Goal: Information Seeking & Learning: Learn about a topic

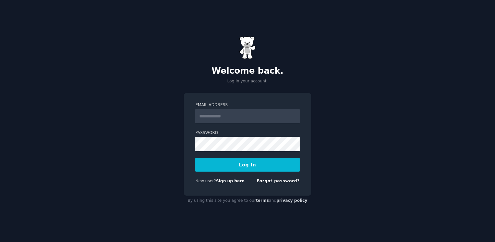
type input "**********"
click at [195, 158] on button "Log In" at bounding box center [247, 165] width 104 height 14
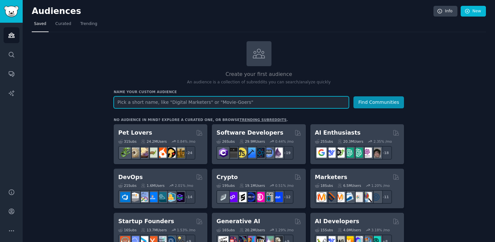
click at [146, 99] on input "text" at bounding box center [231, 102] width 235 height 12
type input "clean service"
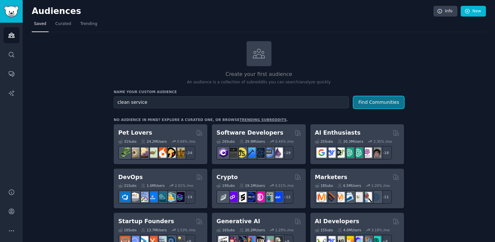
click at [389, 102] on button "Find Communities" at bounding box center [378, 102] width 51 height 12
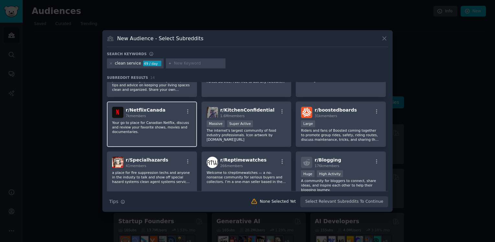
scroll to position [113, 0]
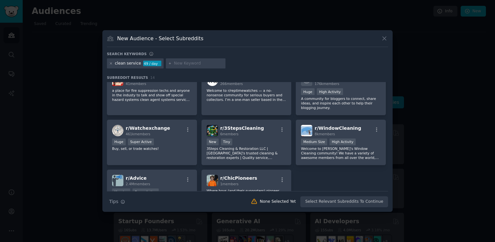
click at [110, 64] on icon at bounding box center [111, 64] width 4 height 4
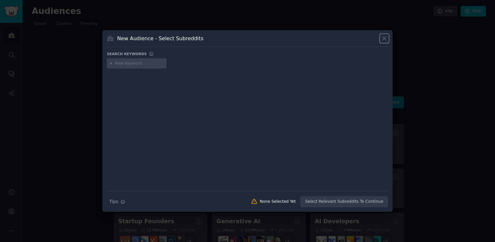
click at [384, 36] on icon at bounding box center [384, 38] width 7 height 7
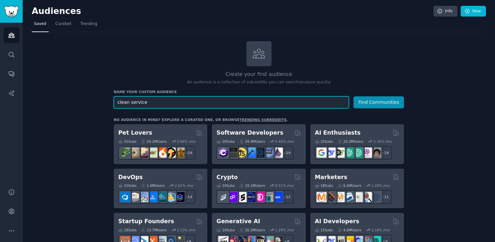
click at [158, 105] on input "clean service" at bounding box center [231, 102] width 235 height 12
type input "entrepreneurridealong"
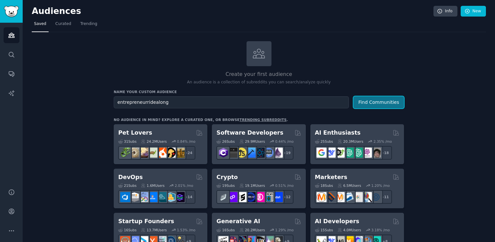
click at [391, 100] on button "Find Communities" at bounding box center [378, 102] width 51 height 12
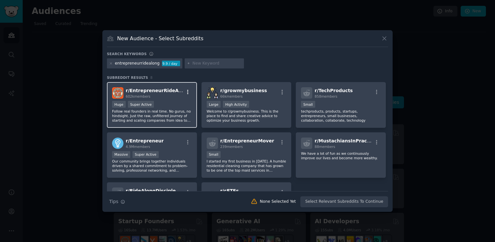
click at [187, 92] on icon "button" at bounding box center [187, 92] width 1 height 5
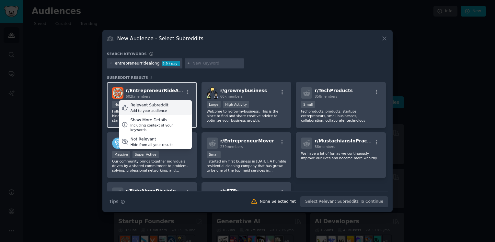
click at [151, 110] on div "Add to your audience" at bounding box center [150, 110] width 38 height 5
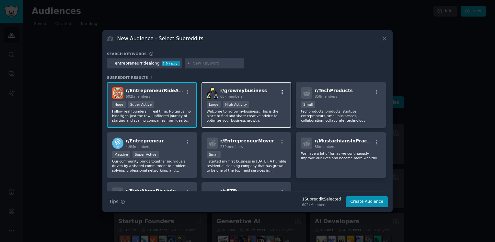
click at [281, 91] on icon "button" at bounding box center [282, 92] width 6 height 6
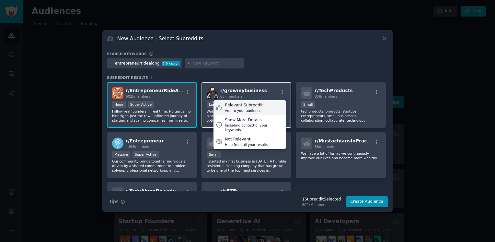
click at [263, 108] on div "Relevant Subreddit Add to your audience" at bounding box center [250, 107] width 73 height 15
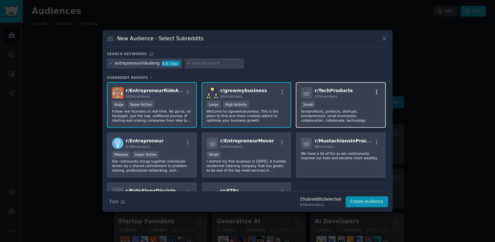
click at [374, 91] on icon "button" at bounding box center [377, 92] width 6 height 6
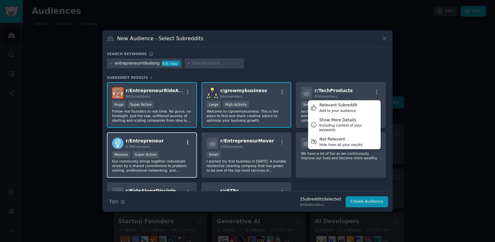
click at [187, 142] on icon "button" at bounding box center [187, 142] width 1 height 5
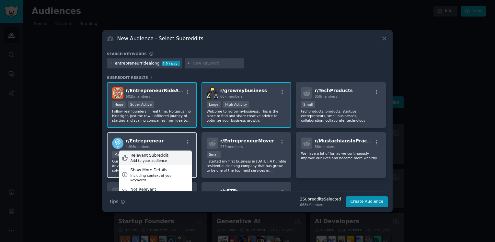
click at [152, 158] on div "Add to your audience" at bounding box center [150, 160] width 38 height 5
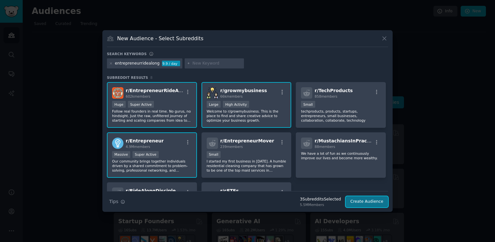
click at [375, 202] on button "Create Audience" at bounding box center [367, 201] width 43 height 11
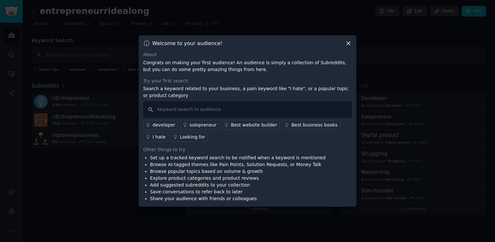
click at [349, 42] on icon at bounding box center [349, 44] width 4 height 4
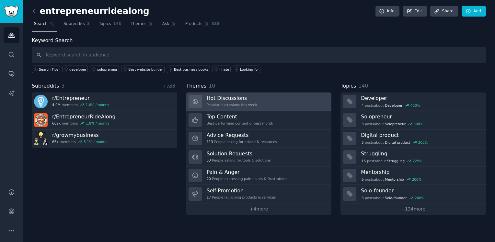
click at [267, 99] on link "Hot Discussions Popular discussions this week" at bounding box center [258, 101] width 145 height 18
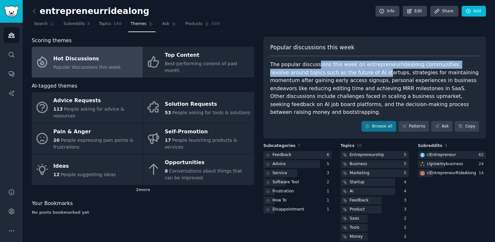
drag, startPoint x: 315, startPoint y: 65, endPoint x: 343, endPoint y: 72, distance: 29.7
click at [342, 72] on div "The popular discussions this week on entrepreneurridealong communities revolve …" at bounding box center [374, 89] width 209 height 56
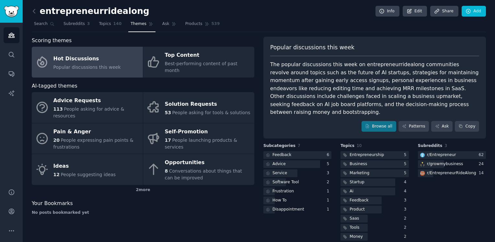
click at [358, 72] on div "The popular discussions this week on entrepreneurridealong communities revolve …" at bounding box center [374, 89] width 209 height 56
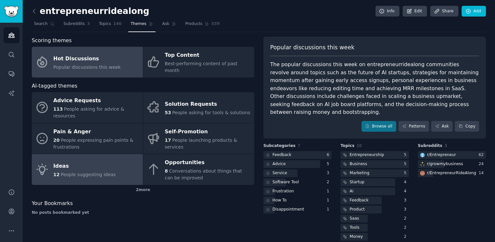
click at [97, 172] on span "People suggesting ideas" at bounding box center [88, 174] width 55 height 5
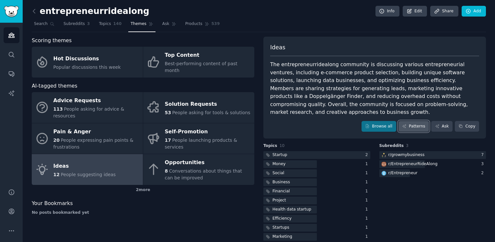
click at [412, 121] on link "Patterns" at bounding box center [414, 126] width 30 height 11
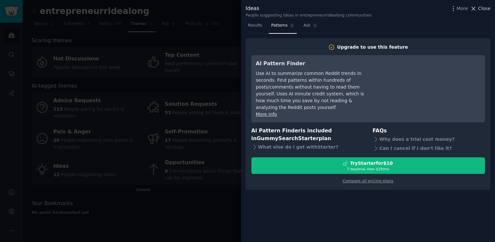
click at [486, 7] on span "Close" at bounding box center [484, 8] width 12 height 7
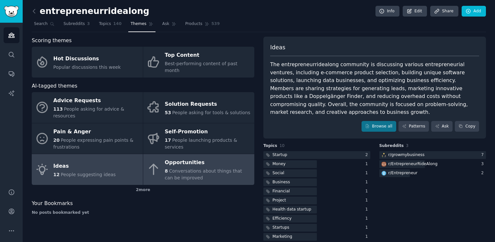
click at [189, 157] on div "Opportunities 8 Conversations about things that can be improved" at bounding box center [208, 169] width 86 height 24
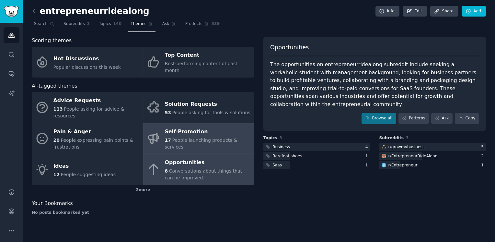
click at [222, 134] on link "Self-Promotion 17 People launching products & services" at bounding box center [198, 138] width 111 height 31
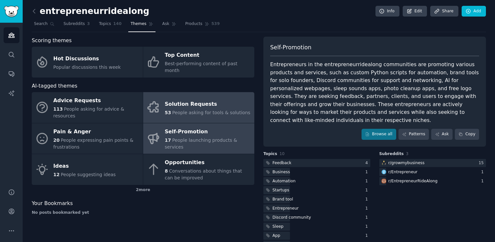
click at [226, 110] on span "People asking for tools & solutions" at bounding box center [211, 112] width 78 height 5
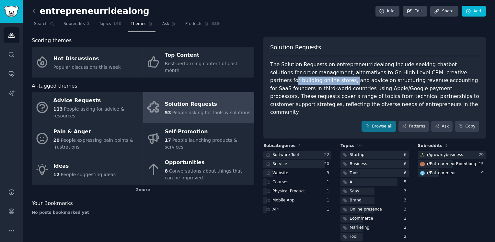
drag, startPoint x: 426, startPoint y: 71, endPoint x: 478, endPoint y: 73, distance: 51.9
click at [478, 73] on div "The Solution Requests on entrepreneurridealong include seeking chatbot solution…" at bounding box center [374, 89] width 209 height 56
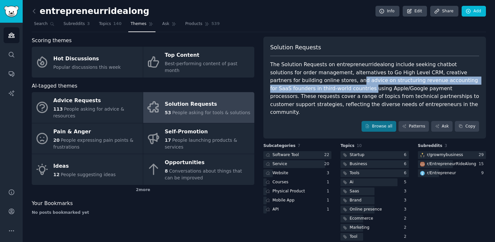
drag, startPoint x: 278, startPoint y: 80, endPoint x: 472, endPoint y: 78, distance: 193.8
click at [472, 78] on div "The Solution Requests on entrepreneurridealong include seeking chatbot solution…" at bounding box center [374, 89] width 209 height 56
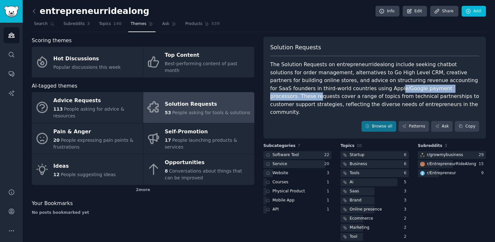
drag, startPoint x: 305, startPoint y: 90, endPoint x: 382, endPoint y: 85, distance: 78.0
click at [382, 85] on div "The Solution Requests on entrepreneurridealong include seeking chatbot solution…" at bounding box center [374, 89] width 209 height 56
click at [387, 121] on link "Browse all" at bounding box center [379, 126] width 35 height 11
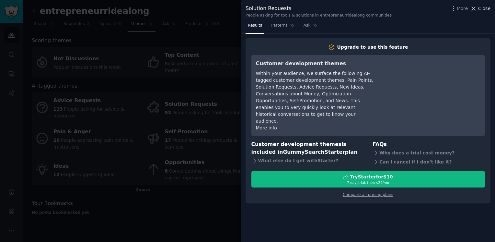
click at [483, 8] on span "Close" at bounding box center [484, 8] width 12 height 7
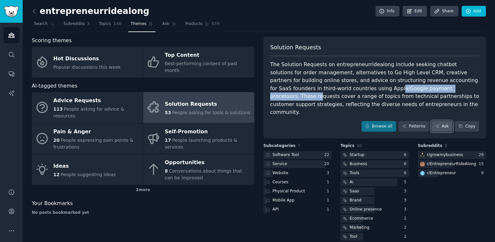
click at [436, 124] on icon at bounding box center [437, 126] width 5 height 5
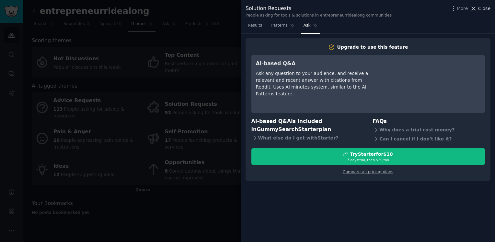
click at [477, 8] on icon at bounding box center [473, 8] width 7 height 7
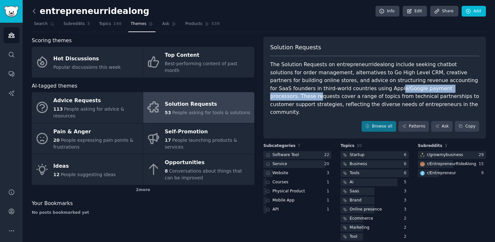
click at [33, 10] on icon at bounding box center [34, 11] width 7 height 7
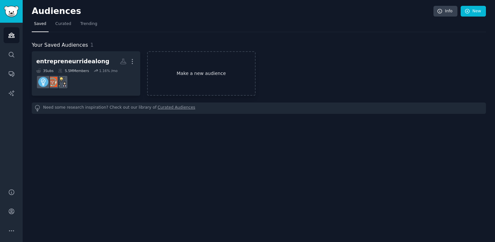
click at [213, 78] on link "Make a new audience" at bounding box center [201, 73] width 109 height 44
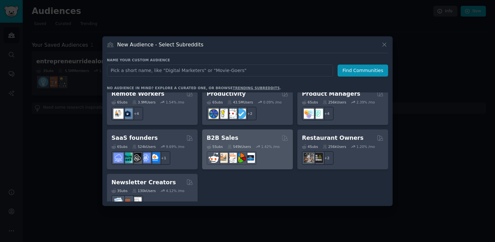
scroll to position [505, 0]
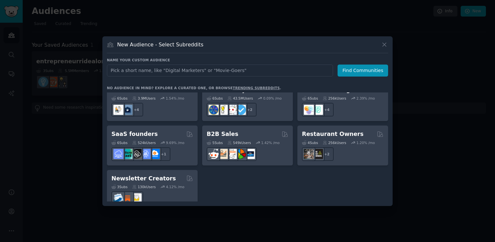
click at [174, 68] on input "text" at bounding box center [220, 70] width 226 height 12
type input "remote service"
click at [348, 72] on button "Find Communities" at bounding box center [363, 70] width 51 height 12
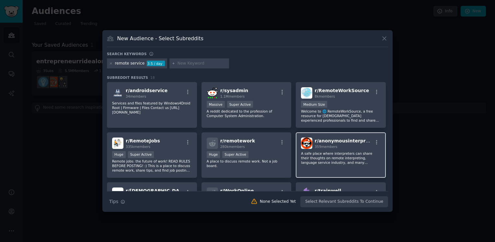
click at [334, 156] on p "A safe place where interpreters can share their thoughts on remote interpreting…" at bounding box center [341, 158] width 80 height 14
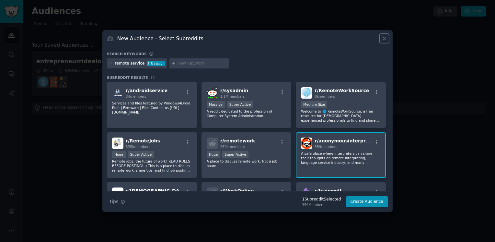
click at [386, 39] on icon at bounding box center [384, 38] width 7 height 7
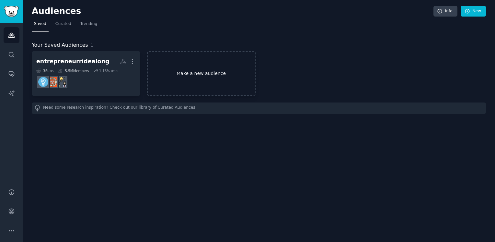
click at [207, 62] on link "Make a new audience" at bounding box center [201, 73] width 109 height 44
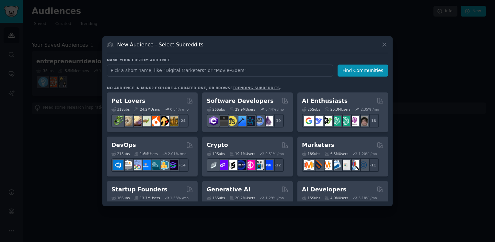
click at [170, 71] on input "text" at bounding box center [220, 70] width 226 height 12
click at [232, 71] on input "text" at bounding box center [220, 70] width 226 height 12
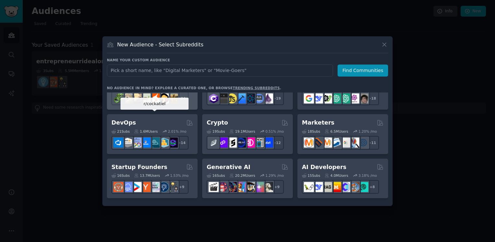
scroll to position [32, 0]
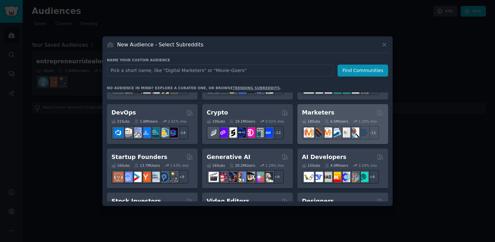
click at [355, 112] on div "Marketers" at bounding box center [343, 113] width 82 height 8
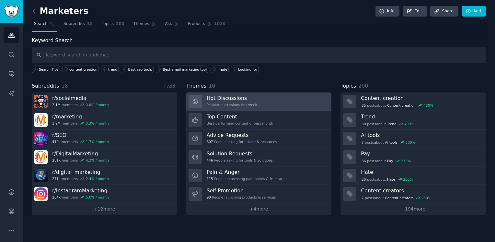
click at [258, 103] on link "Hot Discussions Popular discussions this week" at bounding box center [258, 101] width 145 height 18
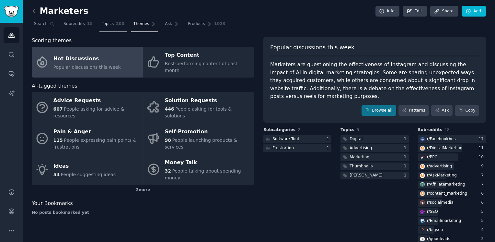
click at [107, 27] on link "Topics 200" at bounding box center [112, 25] width 27 height 13
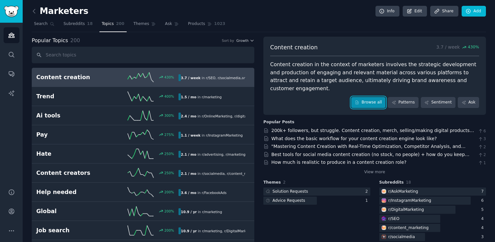
click at [370, 97] on link "Browse all" at bounding box center [368, 102] width 35 height 11
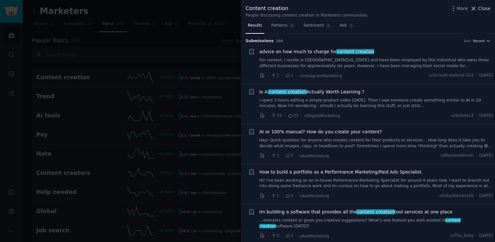
click at [479, 6] on button "Close" at bounding box center [480, 8] width 20 height 7
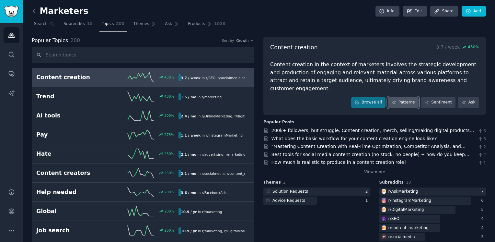
click at [402, 97] on link "Patterns" at bounding box center [403, 102] width 30 height 11
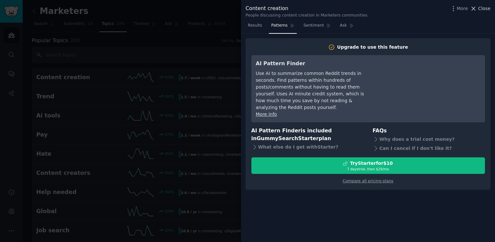
click at [485, 8] on span "Close" at bounding box center [484, 8] width 12 height 7
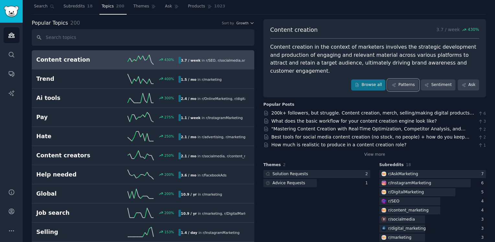
scroll to position [32, 0]
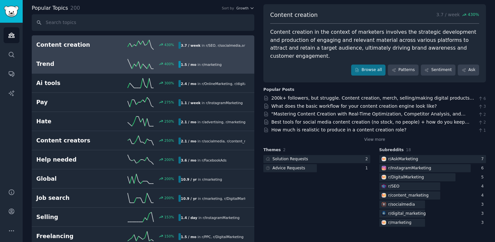
click at [89, 60] on h2 "Trend" at bounding box center [71, 64] width 71 height 8
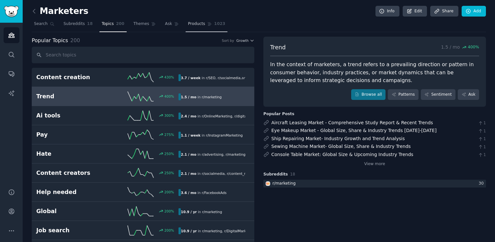
click at [189, 26] on span "Products" at bounding box center [196, 24] width 17 height 6
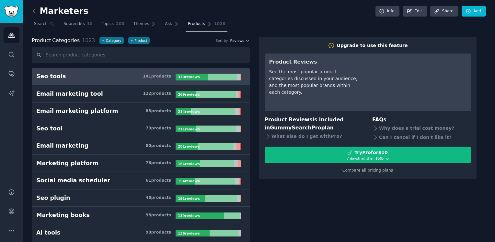
click at [203, 76] on div at bounding box center [192, 77] width 33 height 7
click at [123, 80] on h3 "Seo tools 141 product s" at bounding box center [105, 76] width 139 height 8
click at [153, 78] on div "141 product s" at bounding box center [157, 77] width 28 height 6
click at [32, 11] on icon at bounding box center [34, 11] width 7 height 7
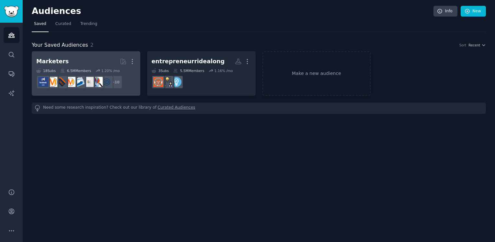
click at [87, 58] on h2 "Marketers Curated by GummySearch More" at bounding box center [85, 61] width 99 height 11
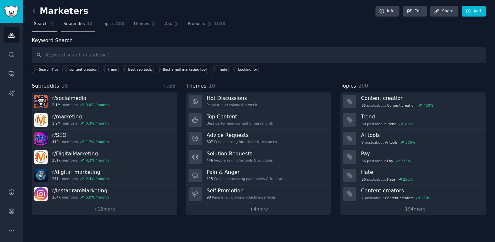
click at [72, 26] on span "Subreddits" at bounding box center [74, 24] width 21 height 6
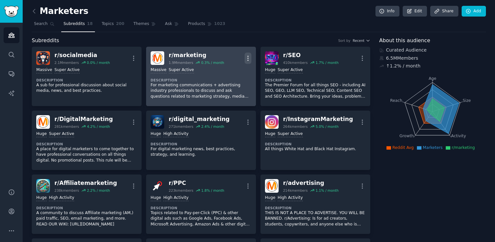
click at [247, 55] on icon "button" at bounding box center [248, 58] width 7 height 7
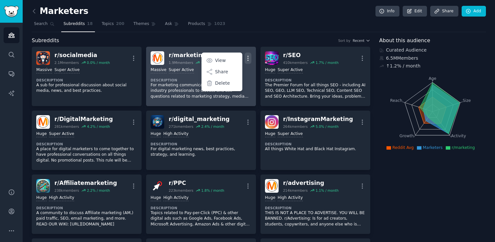
click at [249, 53] on button "More" at bounding box center [248, 57] width 7 height 11
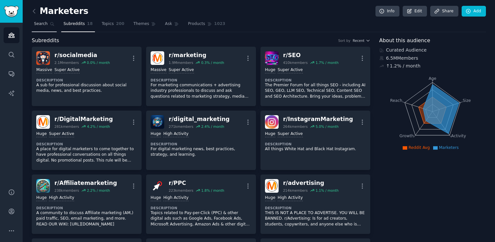
click at [44, 25] on span "Search" at bounding box center [41, 24] width 14 height 6
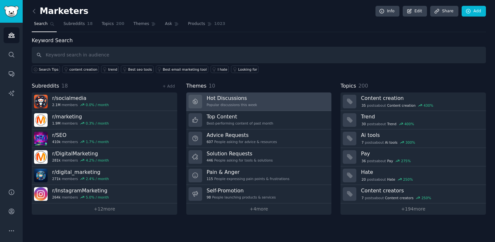
click at [248, 102] on div "Popular discussions this week" at bounding box center [232, 104] width 51 height 5
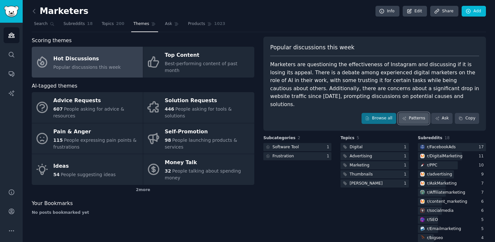
click at [423, 114] on link "Patterns" at bounding box center [414, 118] width 30 height 11
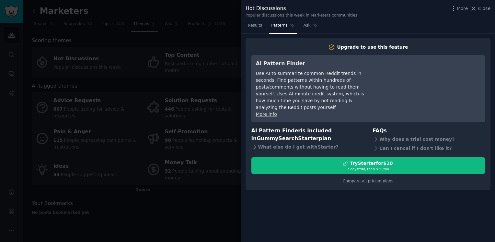
click at [259, 26] on span "Results" at bounding box center [255, 26] width 14 height 6
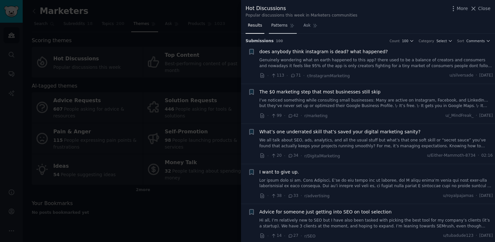
click at [279, 28] on span "Patterns" at bounding box center [279, 26] width 16 height 6
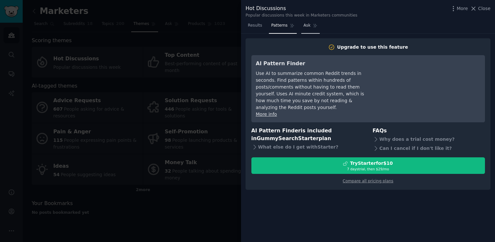
click at [313, 27] on icon at bounding box center [315, 25] width 5 height 5
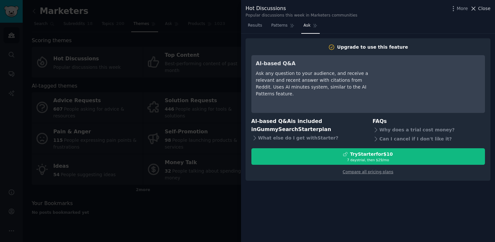
click at [486, 7] on span "Close" at bounding box center [484, 8] width 12 height 7
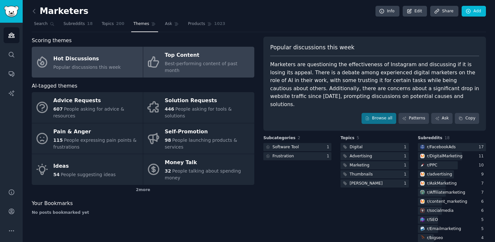
click at [184, 61] on span "Best-performing content of past month" at bounding box center [201, 67] width 73 height 12
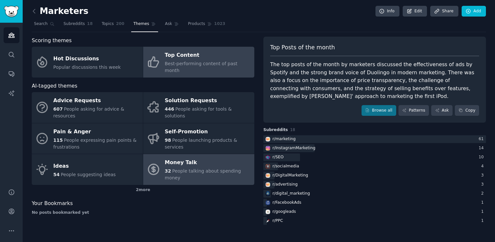
click at [200, 168] on span "People talking about spending money" at bounding box center [203, 174] width 76 height 12
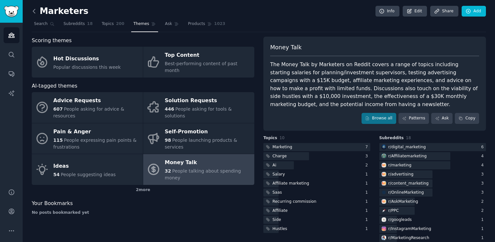
click at [37, 11] on icon at bounding box center [34, 11] width 7 height 7
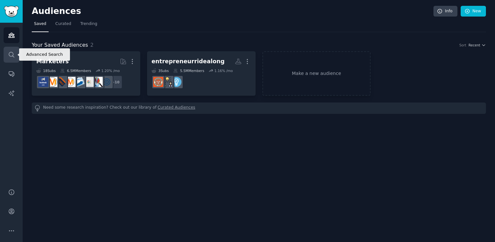
click at [15, 52] on link "Search" at bounding box center [12, 55] width 16 height 16
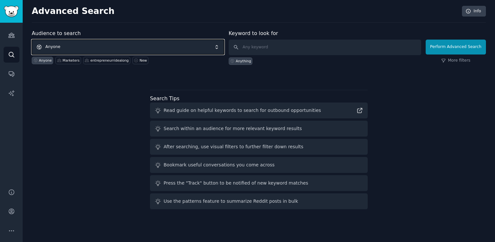
click at [118, 43] on span "Anyone" at bounding box center [128, 47] width 192 height 15
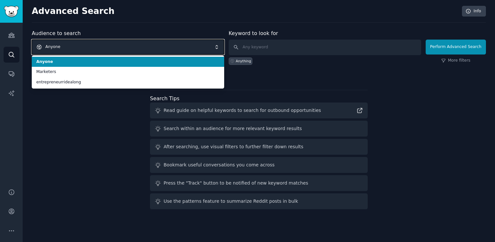
click at [117, 43] on span "Anyone" at bounding box center [128, 47] width 192 height 15
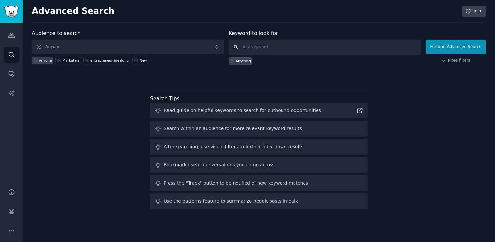
click at [293, 46] on input "text" at bounding box center [325, 48] width 192 height 16
click at [10, 77] on icon "Sidebar" at bounding box center [11, 73] width 7 height 7
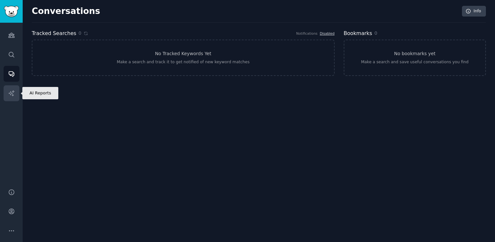
click at [9, 94] on icon "Sidebar" at bounding box center [11, 93] width 7 height 7
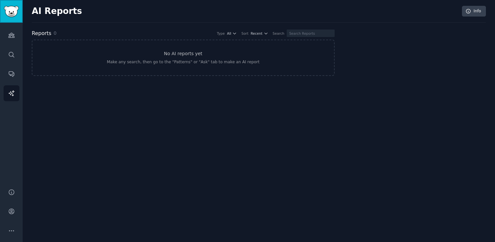
click at [10, 6] on img "Sidebar" at bounding box center [11, 11] width 15 height 11
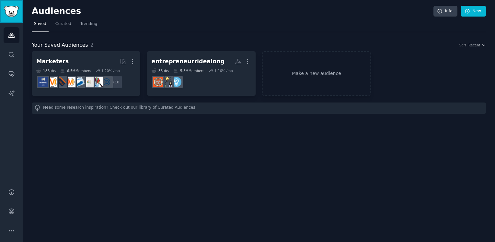
click at [7, 7] on img "Sidebar" at bounding box center [11, 11] width 15 height 11
click at [59, 27] on span "Curated" at bounding box center [63, 24] width 16 height 6
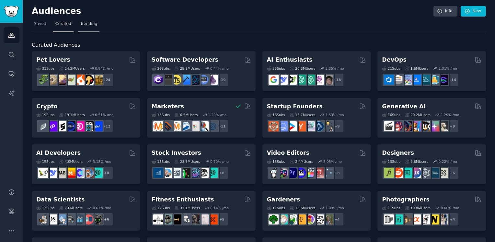
click at [91, 25] on span "Trending" at bounding box center [88, 24] width 17 height 6
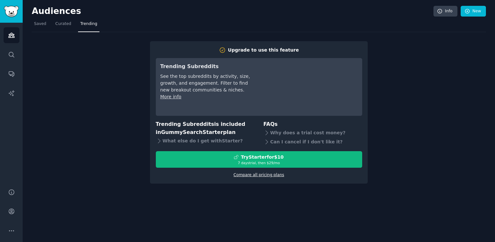
click at [268, 174] on link "Compare all pricing plans" at bounding box center [259, 174] width 51 height 5
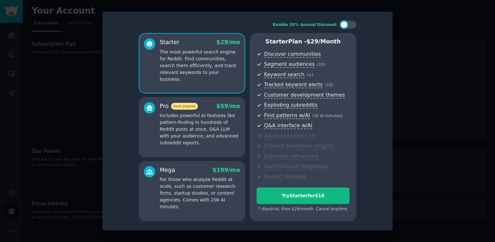
click at [224, 121] on p "Includes powerful AI features like pattern-finding in hundreds of Reddit posts …" at bounding box center [200, 129] width 80 height 34
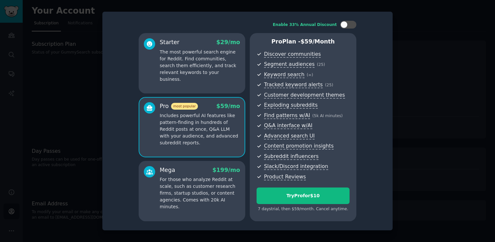
click at [217, 207] on div "Mega $ 199 /mo For those who analyze Reddit at scale, such as customer research…" at bounding box center [192, 191] width 107 height 60
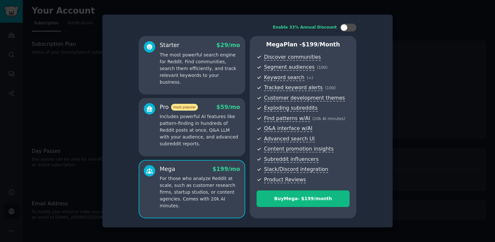
click at [225, 149] on div "Pro most popular $ 59 /mo Includes powerful AI features like pattern-finding in…" at bounding box center [192, 127] width 107 height 58
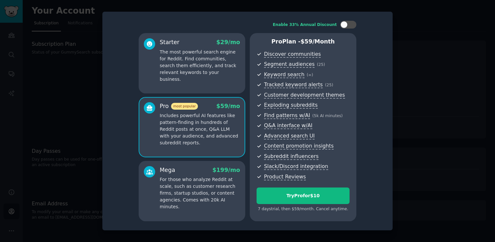
click at [211, 194] on p "For those who analyze Reddit at scale, such as customer research firms, startup…" at bounding box center [200, 193] width 80 height 34
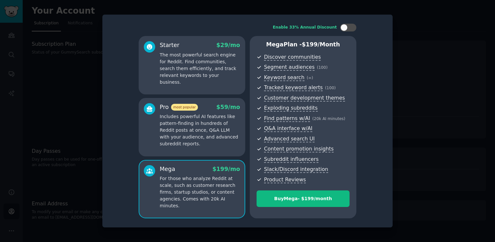
click at [218, 151] on div "Pro most popular $ 59 /mo Includes powerful AI features like pattern-finding in…" at bounding box center [192, 127] width 107 height 58
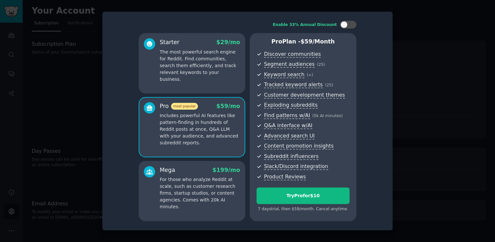
click at [226, 80] on div "Starter $ 29 /mo The most powerful search engine for Reddit. Find communities, …" at bounding box center [192, 63] width 107 height 60
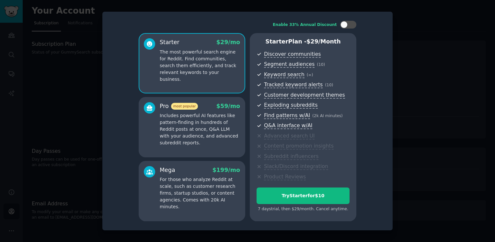
click at [215, 143] on p "Includes powerful AI features like pattern-finding in hundreds of Reddit posts …" at bounding box center [200, 129] width 80 height 34
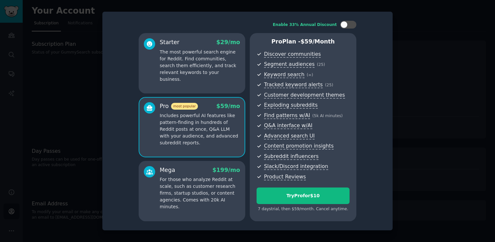
click at [220, 85] on div "Starter $ 29 /mo The most powerful search engine for Reddit. Find communities, …" at bounding box center [192, 63] width 107 height 60
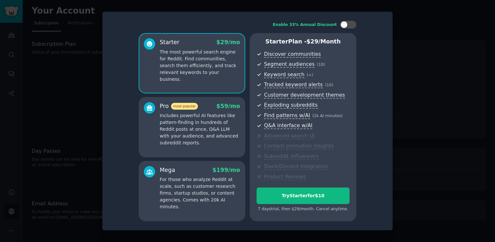
click at [206, 134] on p "Includes powerful AI features like pattern-finding in hundreds of Reddit posts …" at bounding box center [200, 129] width 80 height 34
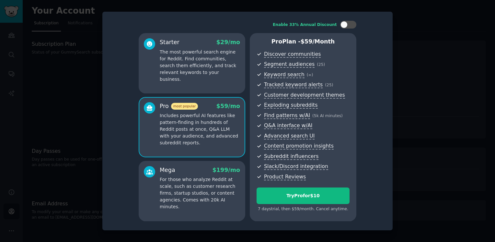
click at [209, 193] on p "For those who analyze Reddit at scale, such as customer research firms, startup…" at bounding box center [200, 193] width 80 height 34
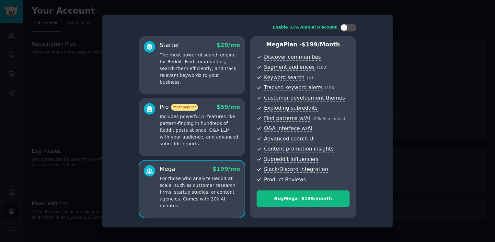
click at [230, 77] on p "The most powerful search engine for Reddit. Find communities, search them effic…" at bounding box center [200, 69] width 80 height 34
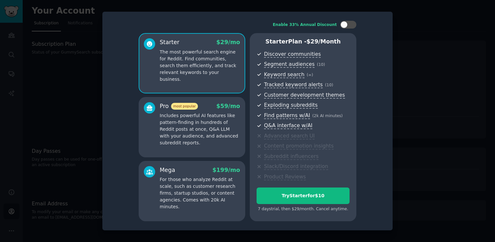
click at [224, 140] on p "Includes powerful AI features like pattern-finding in hundreds of Reddit posts …" at bounding box center [200, 129] width 80 height 34
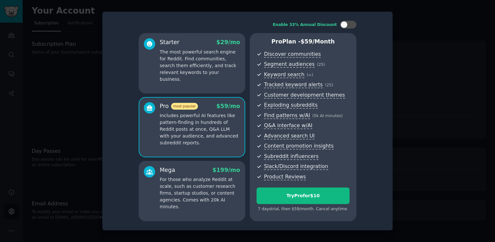
click at [423, 51] on div at bounding box center [247, 121] width 495 height 242
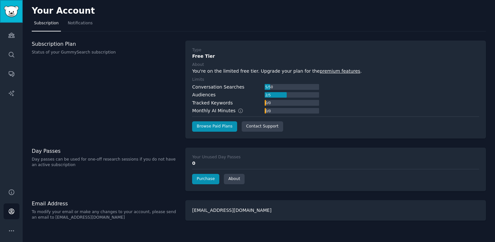
click at [15, 15] on img "Sidebar" at bounding box center [11, 11] width 15 height 11
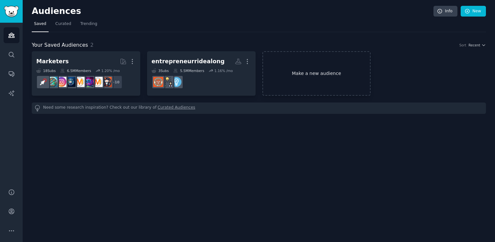
click at [317, 74] on link "Make a new audience" at bounding box center [316, 73] width 109 height 44
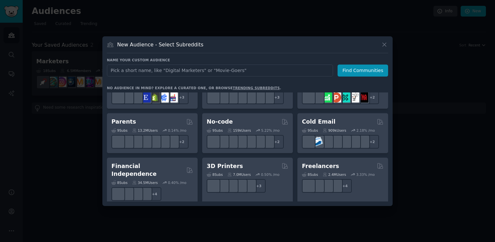
scroll to position [356, 0]
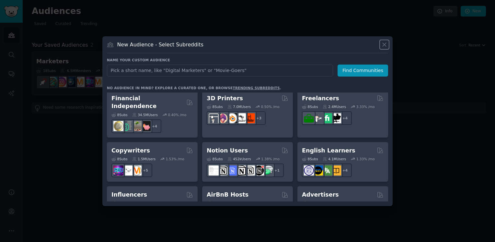
click at [383, 43] on icon at bounding box center [384, 44] width 7 height 7
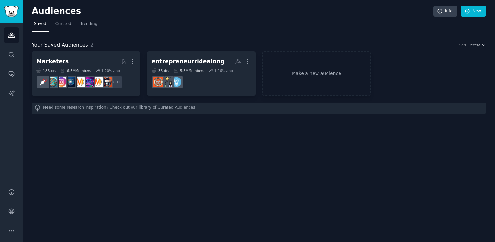
click at [309, 137] on div "Audiences Info New Saved Curated Trending Your Saved Audiences 2 Sort Recent Ma…" at bounding box center [259, 121] width 472 height 242
click at [321, 73] on link "Make a new audience" at bounding box center [316, 73] width 109 height 44
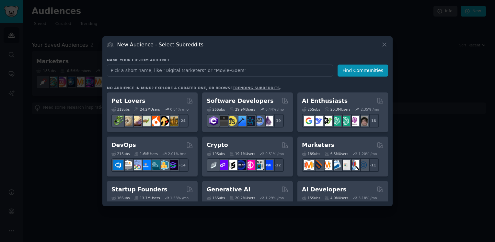
click at [271, 71] on input "text" at bounding box center [220, 70] width 226 height 12
click at [97, 125] on div at bounding box center [247, 121] width 495 height 242
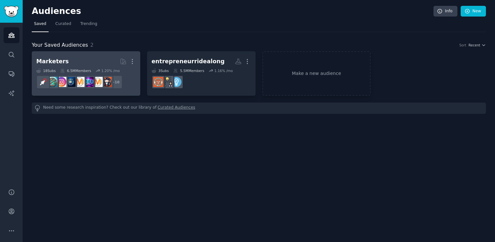
click at [102, 61] on h2 "Marketers More" at bounding box center [85, 61] width 99 height 11
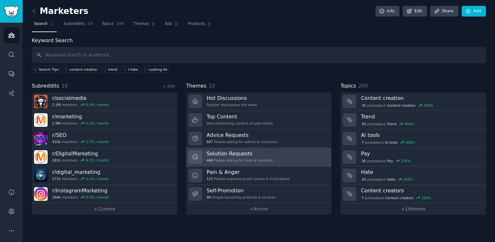
click at [257, 152] on h3 "Solution Requests" at bounding box center [240, 153] width 66 height 7
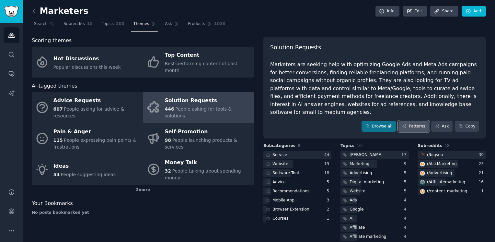
click at [406, 124] on icon at bounding box center [404, 126] width 5 height 5
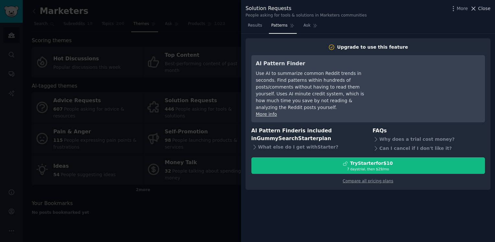
click at [476, 7] on icon at bounding box center [474, 9] width 4 height 4
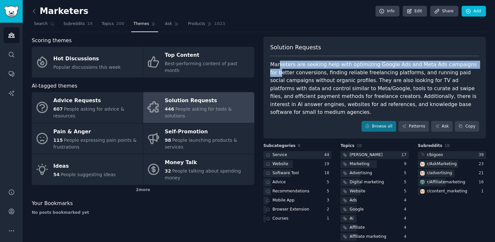
drag, startPoint x: 278, startPoint y: 62, endPoint x: 464, endPoint y: 67, distance: 186.4
click at [464, 67] on div "Marketers are seeking help with optimizing Google Ads and Meta Ads campaigns fo…" at bounding box center [374, 89] width 209 height 56
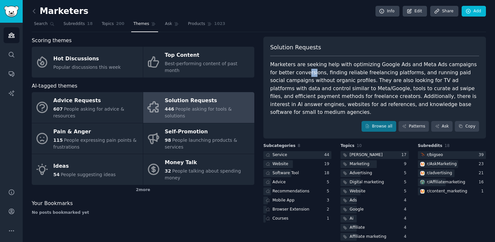
drag, startPoint x: 282, startPoint y: 72, endPoint x: 289, endPoint y: 72, distance: 7.1
click at [289, 72] on div "Marketers are seeking help with optimizing Google Ads and Meta Ads campaigns fo…" at bounding box center [374, 89] width 209 height 56
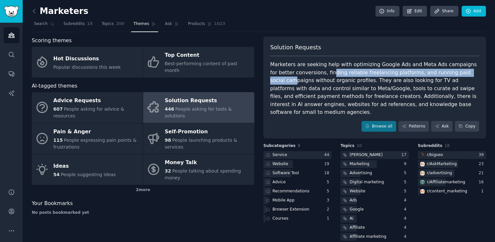
drag, startPoint x: 308, startPoint y: 75, endPoint x: 446, endPoint y: 75, distance: 137.7
click at [446, 75] on div "Marketers are seeking help with optimizing Google Ads and Meta Ads campaigns fo…" at bounding box center [374, 89] width 209 height 56
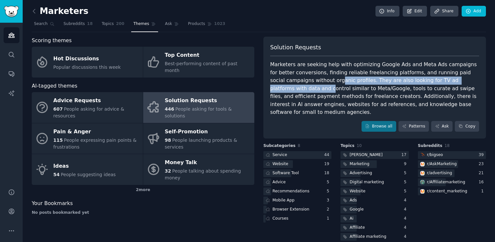
drag, startPoint x: 295, startPoint y: 80, endPoint x: 409, endPoint y: 87, distance: 114.6
click at [452, 81] on div "Marketers are seeking help with optimizing Google Ads and Meta Ads campaigns fo…" at bounding box center [374, 89] width 209 height 56
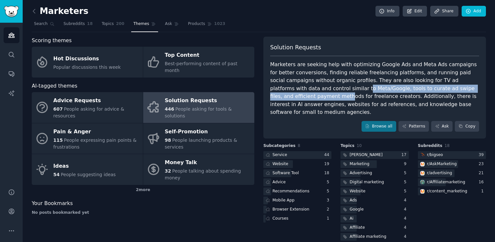
drag, startPoint x: 286, startPoint y: 88, endPoint x: 425, endPoint y: 90, distance: 138.4
click at [453, 88] on div "Marketers are seeking help with optimizing Google Ads and Meta Ads campaigns fo…" at bounding box center [374, 89] width 209 height 56
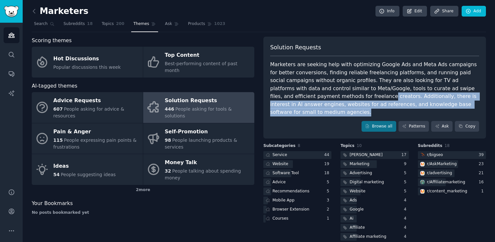
drag, startPoint x: 289, startPoint y: 94, endPoint x: 452, endPoint y: 100, distance: 163.1
click at [452, 100] on div "Marketers are seeking help with optimizing Google Ads and Meta Ads campaigns fo…" at bounding box center [374, 89] width 209 height 56
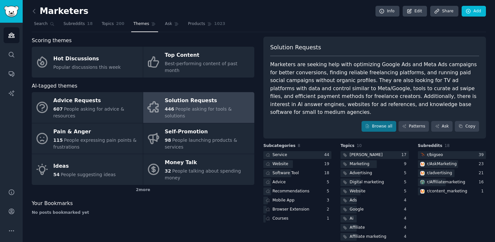
click at [355, 90] on div "Marketers are seeking help with optimizing Google Ads and Meta Ads campaigns fo…" at bounding box center [374, 89] width 209 height 56
click at [391, 121] on link "Browse all" at bounding box center [379, 126] width 35 height 11
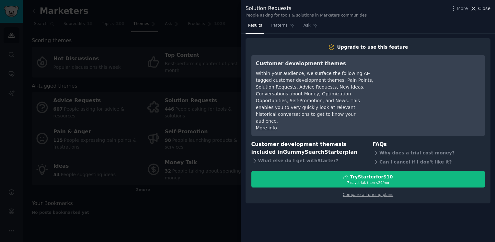
click at [485, 6] on span "Close" at bounding box center [484, 8] width 12 height 7
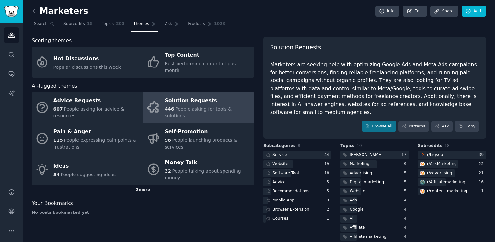
click at [145, 185] on div "2 more" at bounding box center [143, 190] width 223 height 10
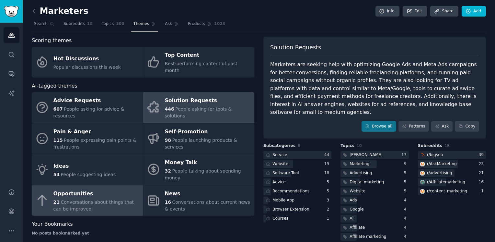
click at [122, 199] on div "21 Conversations about things that can be improved" at bounding box center [96, 206] width 86 height 14
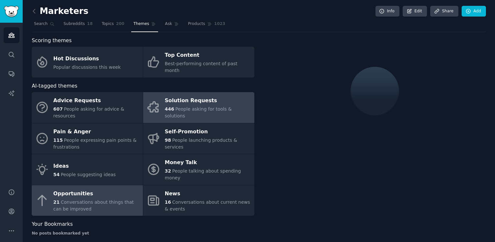
click at [207, 96] on div "Solution Requests" at bounding box center [208, 101] width 86 height 10
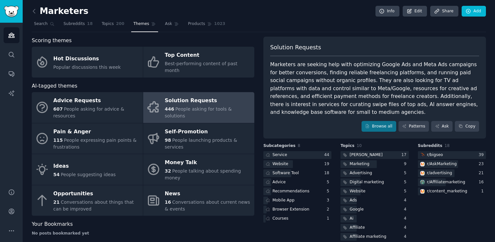
click at [209, 96] on div "Solution Requests" at bounding box center [208, 101] width 86 height 10
click at [284, 151] on div "Service" at bounding box center [275, 155] width 25 height 8
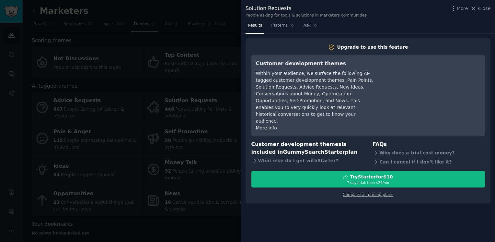
click at [481, 11] on span "Close" at bounding box center [484, 8] width 12 height 7
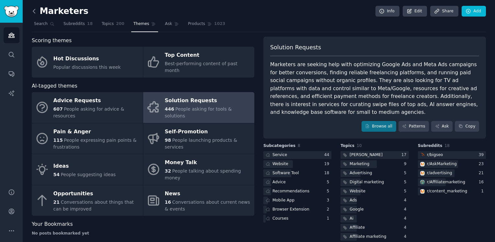
click at [35, 11] on icon at bounding box center [34, 11] width 7 height 7
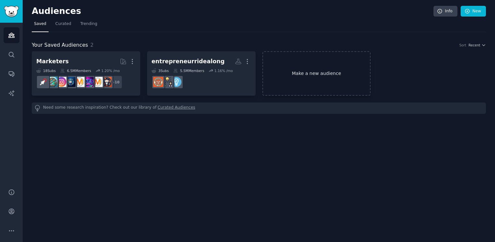
click at [296, 76] on link "Make a new audience" at bounding box center [316, 73] width 109 height 44
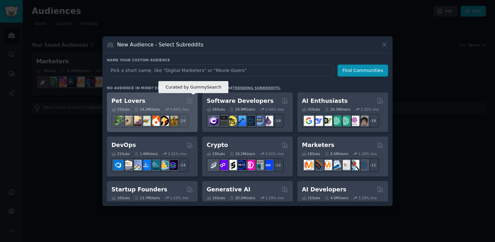
click at [190, 100] on icon at bounding box center [189, 100] width 7 height 7
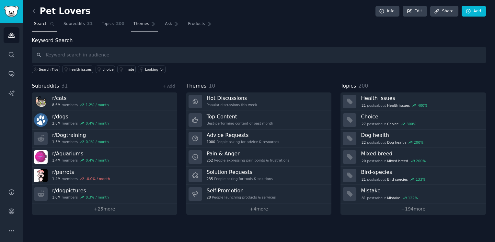
click at [141, 26] on link "Themes" at bounding box center [144, 25] width 27 height 13
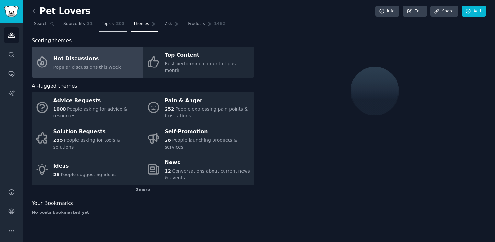
click at [116, 23] on span "200" at bounding box center [120, 24] width 8 height 6
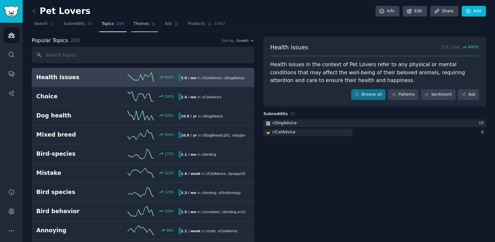
click at [138, 27] on span "Themes" at bounding box center [141, 24] width 16 height 6
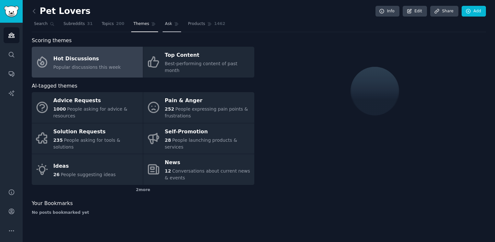
click at [165, 26] on span "Ask" at bounding box center [168, 24] width 7 height 6
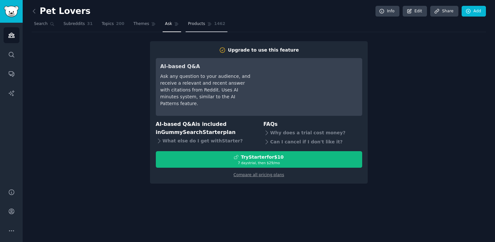
click at [186, 27] on link "Products 1462" at bounding box center [207, 25] width 42 height 13
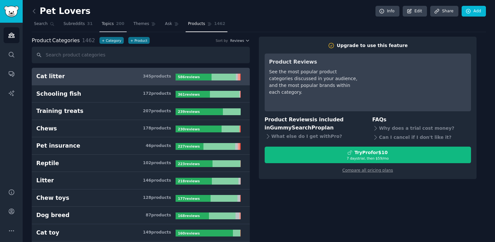
click at [104, 28] on link "Topics 200" at bounding box center [112, 25] width 27 height 13
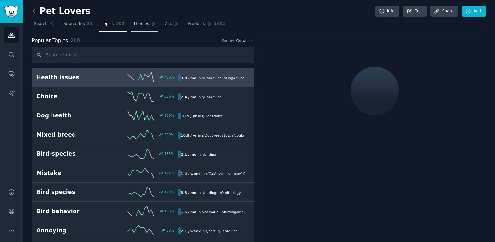
click at [140, 24] on span "Themes" at bounding box center [141, 24] width 16 height 6
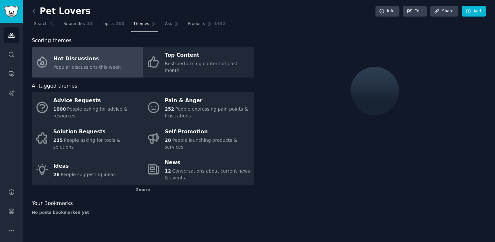
click at [108, 64] on span "Popular discussions this week" at bounding box center [86, 66] width 67 height 5
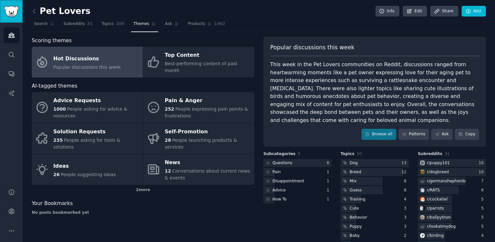
click at [19, 10] on link "Sidebar" at bounding box center [11, 11] width 23 height 23
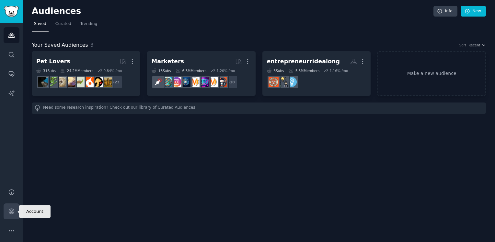
click at [14, 213] on icon "Sidebar" at bounding box center [11, 211] width 7 height 7
